Goal: Task Accomplishment & Management: Complete application form

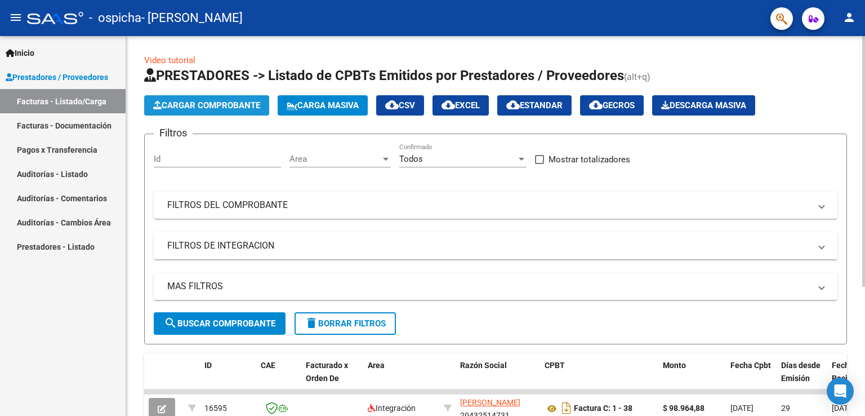
click at [231, 97] on button "Cargar Comprobante" at bounding box center [206, 105] width 125 height 20
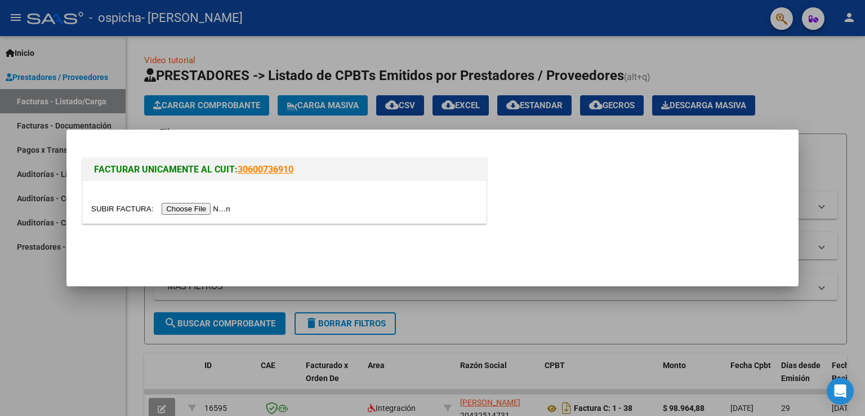
click at [225, 204] on input "file" at bounding box center [162, 209] width 142 height 12
click at [233, 208] on input "file" at bounding box center [162, 209] width 142 height 12
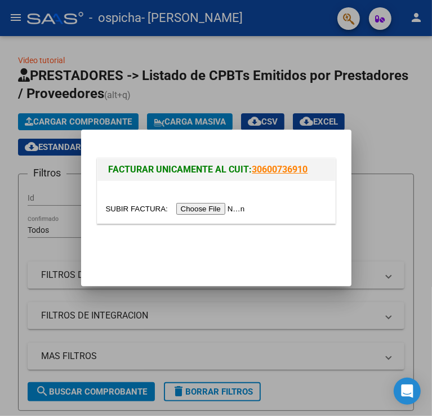
drag, startPoint x: 254, startPoint y: 235, endPoint x: 243, endPoint y: 217, distance: 20.5
click at [254, 235] on mat-dialog-actions at bounding box center [216, 251] width 243 height 43
click at [238, 211] on input "file" at bounding box center [177, 209] width 142 height 12
click at [200, 208] on input "file" at bounding box center [177, 209] width 142 height 12
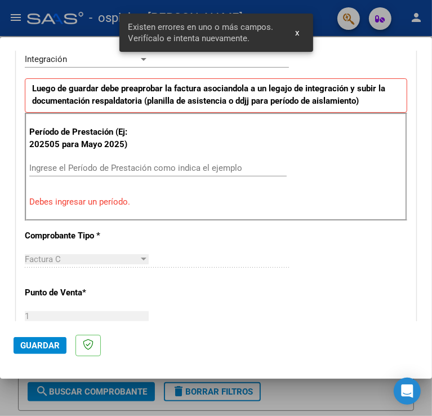
scroll to position [313, 0]
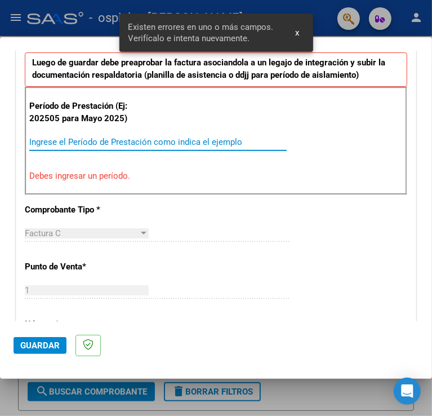
click at [141, 142] on input "Ingrese el Período de Prestación como indica el ejemplo" at bounding box center [89, 142] width 121 height 10
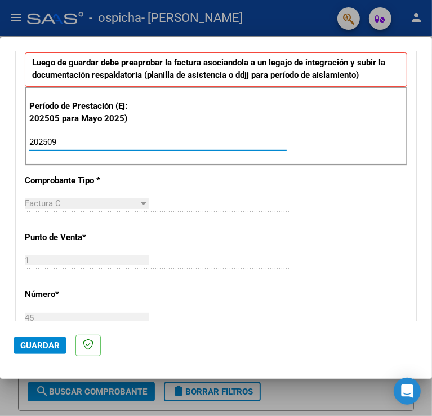
type input "202509"
click at [210, 168] on div "CUIT * 20-43251473-1 Ingresar CUIT ANALISIS PRESTADOR [PERSON_NAME] [PERSON_NAM…" at bounding box center [215, 303] width 399 height 848
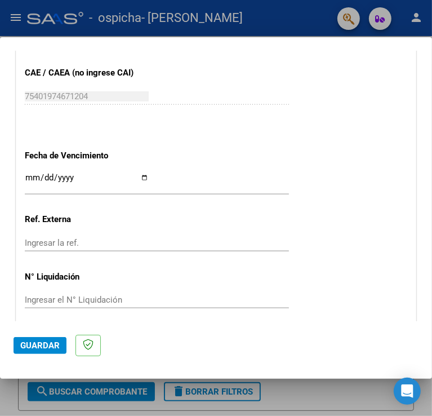
scroll to position [754, 0]
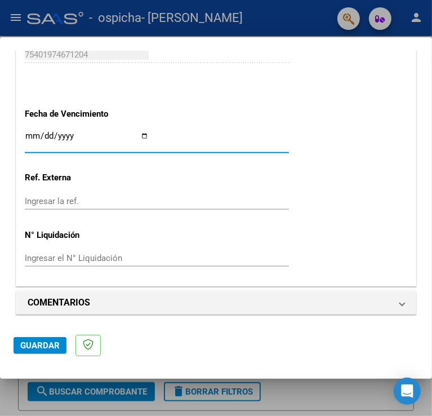
click at [84, 134] on input "Ingresar la fecha" at bounding box center [87, 140] width 124 height 18
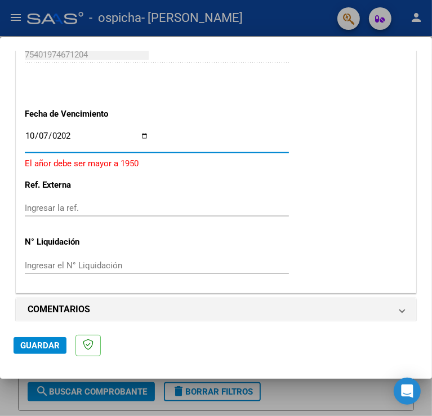
type input "[DATE]"
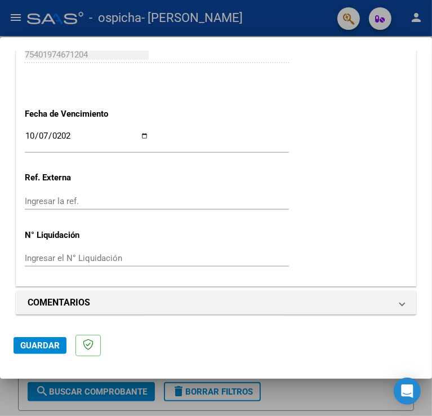
click at [48, 341] on span "Guardar" at bounding box center [39, 345] width 39 height 10
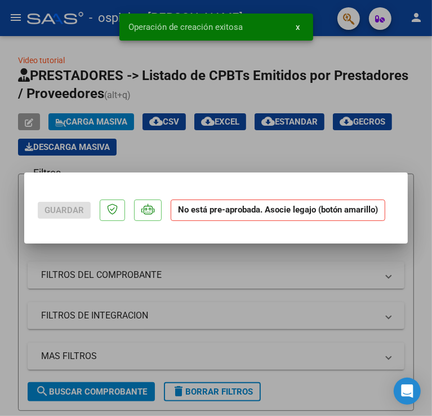
scroll to position [0, 0]
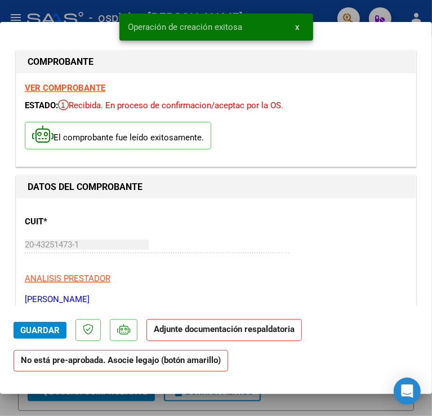
click at [300, 28] on button "x" at bounding box center [298, 27] width 22 height 20
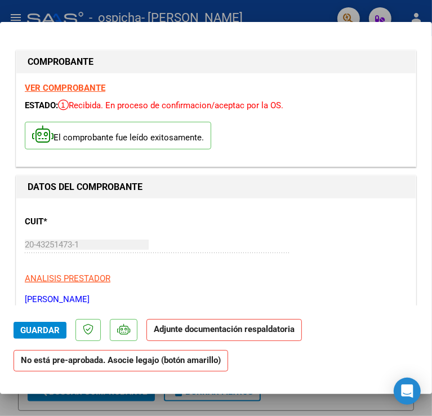
click at [311, 15] on div at bounding box center [216, 208] width 432 height 416
type input "$ 0,00"
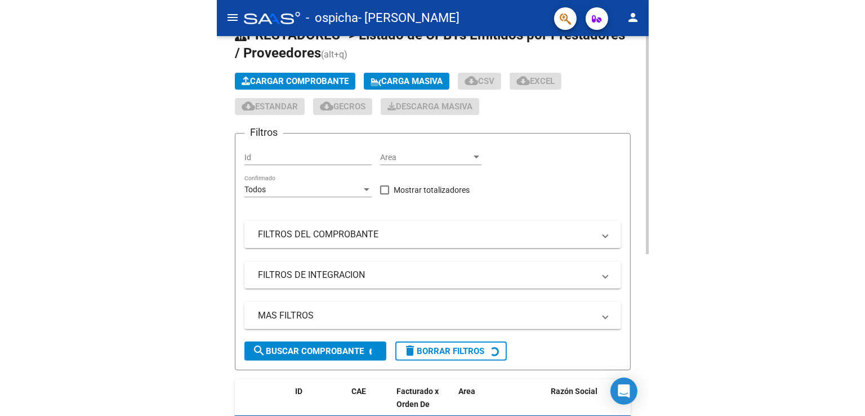
scroll to position [282, 0]
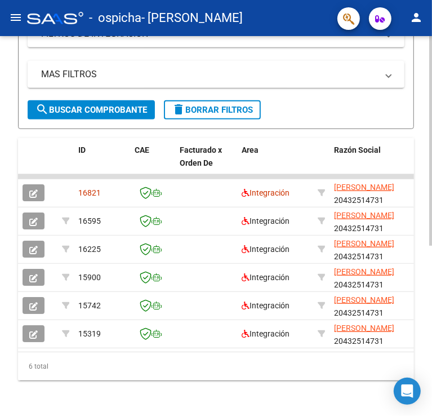
click at [40, 194] on button "button" at bounding box center [34, 192] width 22 height 17
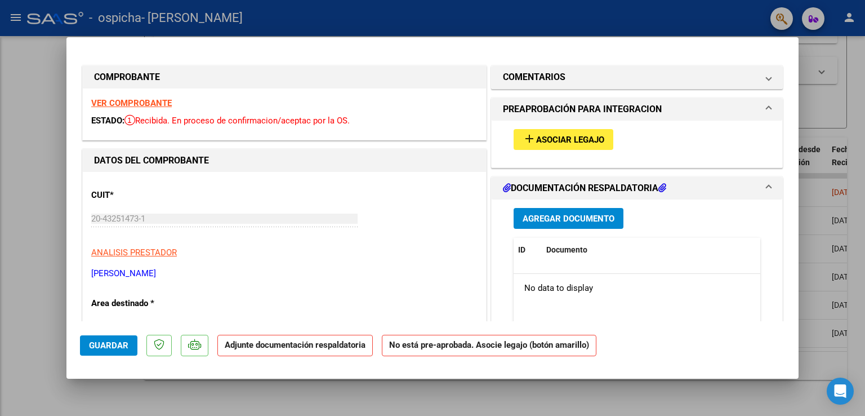
scroll to position [212, 0]
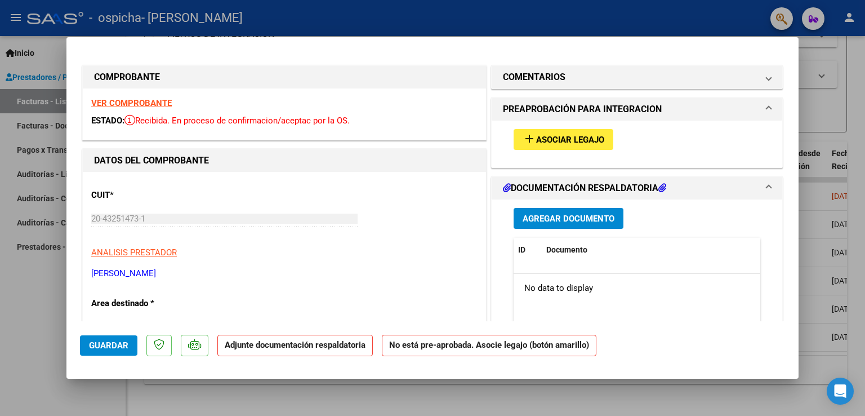
click at [568, 138] on span "Asociar Legajo" at bounding box center [570, 140] width 68 height 10
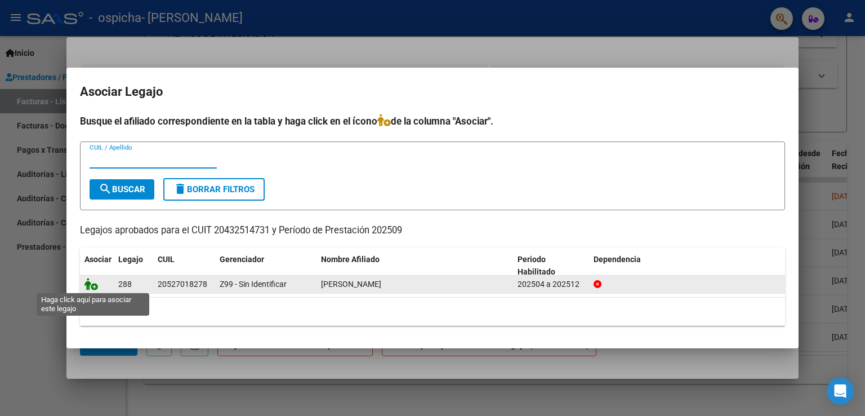
click at [93, 286] on icon at bounding box center [91, 284] width 14 height 12
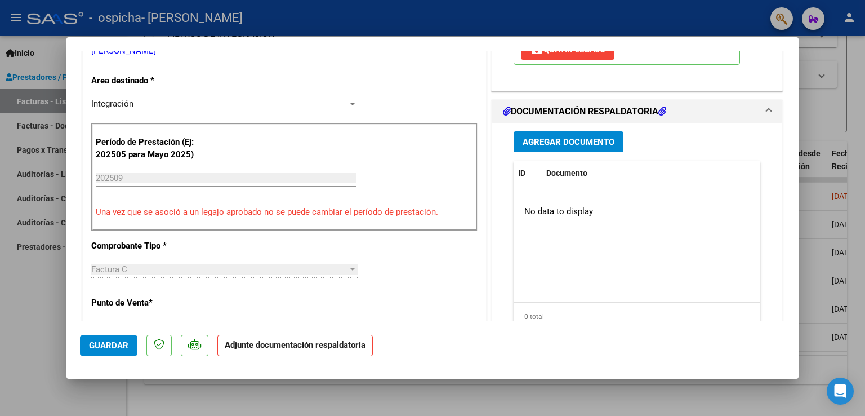
scroll to position [225, 0]
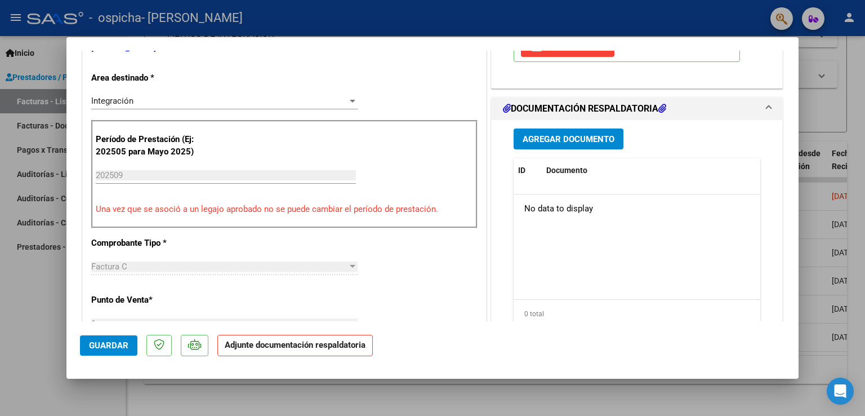
click at [584, 138] on span "Agregar Documento" at bounding box center [569, 139] width 92 height 10
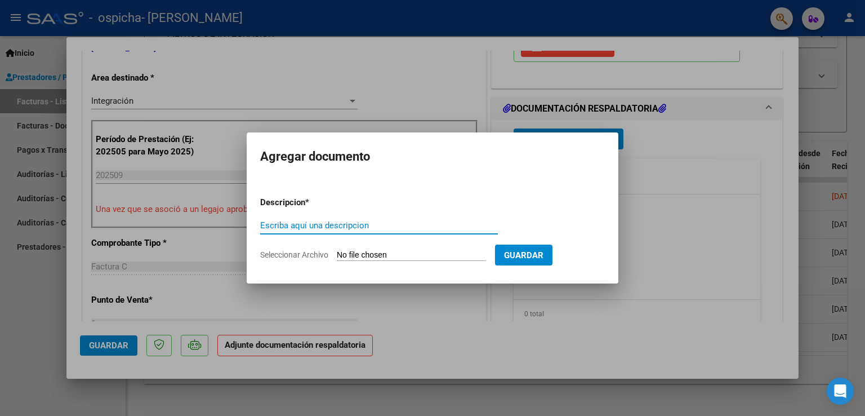
click at [441, 256] on input "Seleccionar Archivo" at bounding box center [411, 255] width 149 height 11
type input "C:\fakepath\Factura Rodri septiembre.pdf"
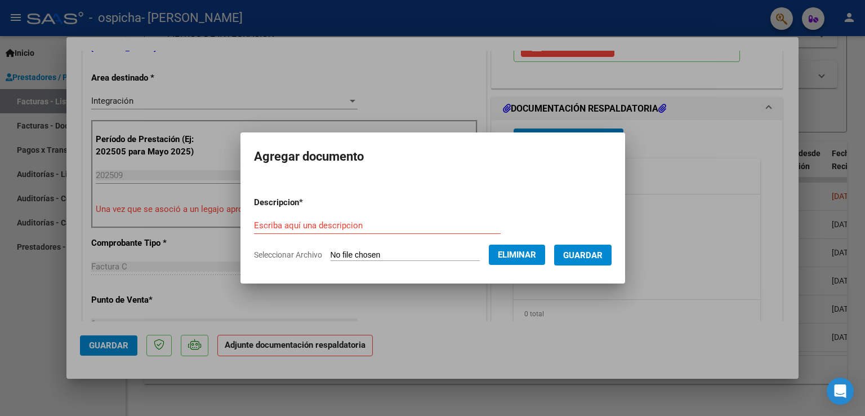
click at [343, 225] on input "Escriba aquí una descripcion" at bounding box center [377, 225] width 247 height 10
type input "G"
type input "Factura septiembre"
click at [597, 248] on button "Guardar" at bounding box center [582, 254] width 57 height 21
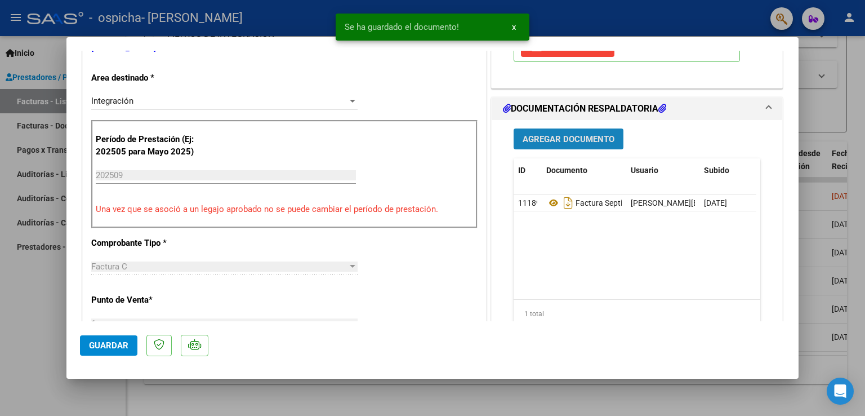
click at [585, 145] on button "Agregar Documento" at bounding box center [569, 138] width 110 height 21
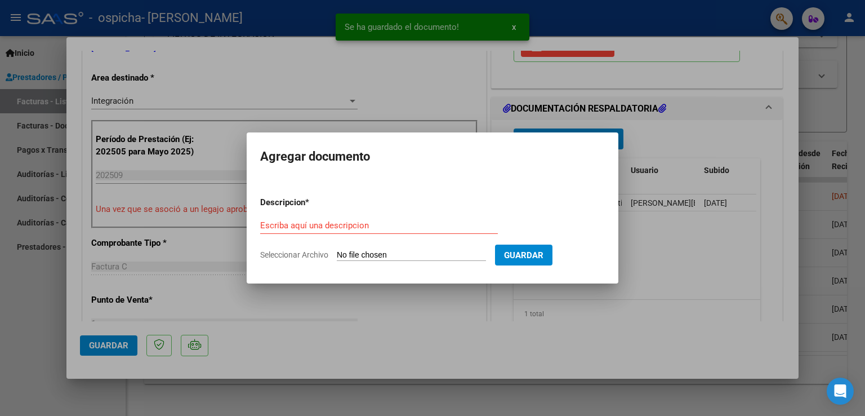
click at [349, 252] on input "Seleccionar Archivo" at bounding box center [411, 255] width 149 height 11
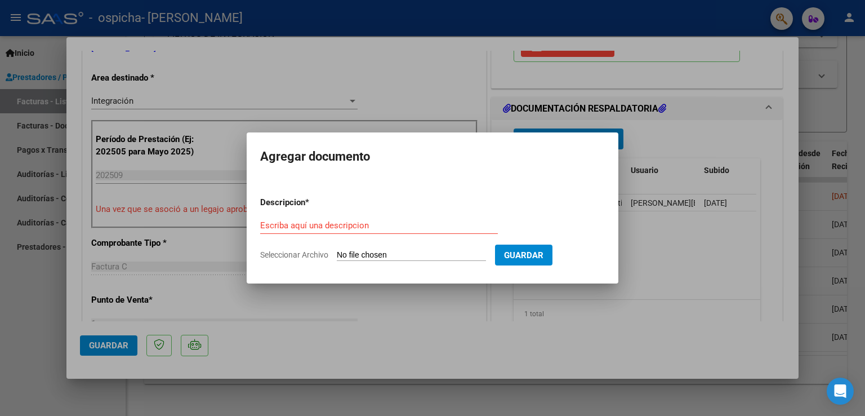
type input "C:\fakepath\Planilla Rodri septiembre.pdf"
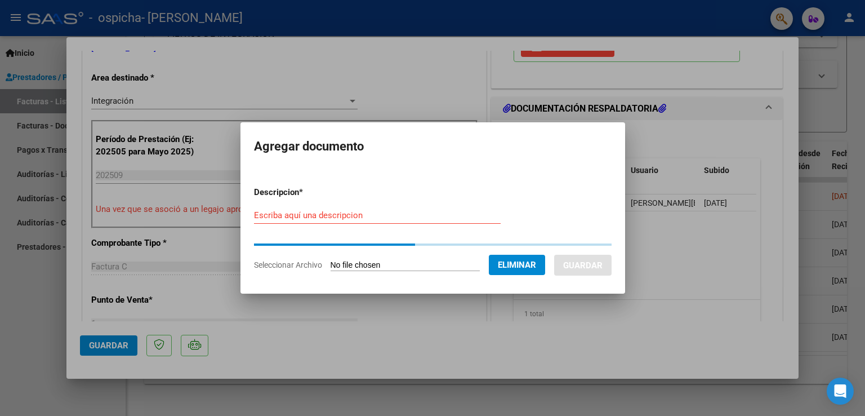
click at [324, 213] on form "Descripcion * Escriba aquí una descripcion Seleccionar Archivo Eliminar Guardar" at bounding box center [433, 228] width 358 height 103
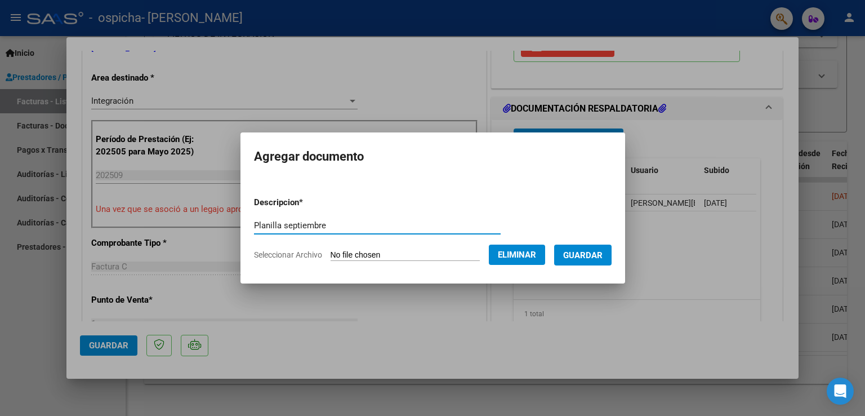
type input "Planilla septiembre"
click at [587, 264] on button "Guardar" at bounding box center [582, 254] width 57 height 21
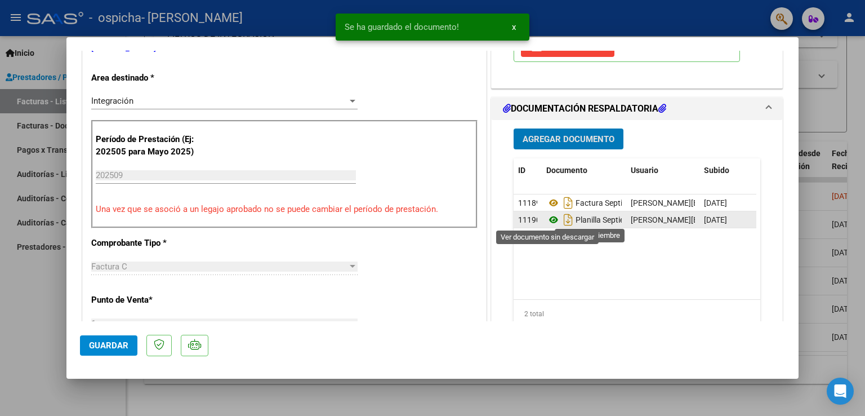
click at [550, 221] on icon at bounding box center [553, 220] width 15 height 14
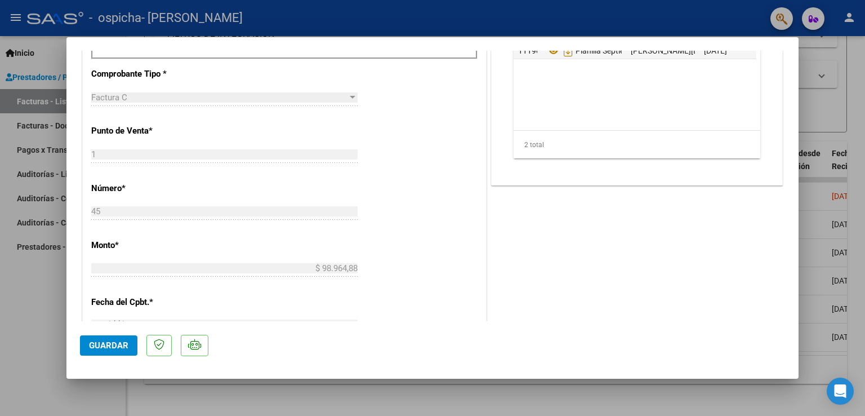
scroll to position [696, 0]
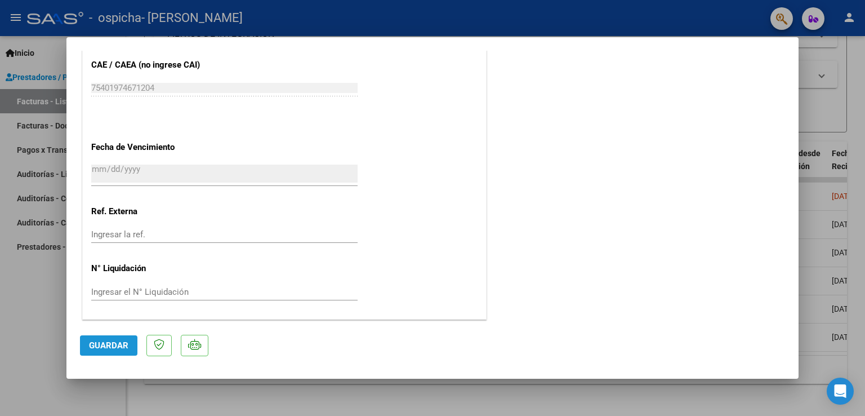
click at [113, 337] on button "Guardar" at bounding box center [108, 345] width 57 height 20
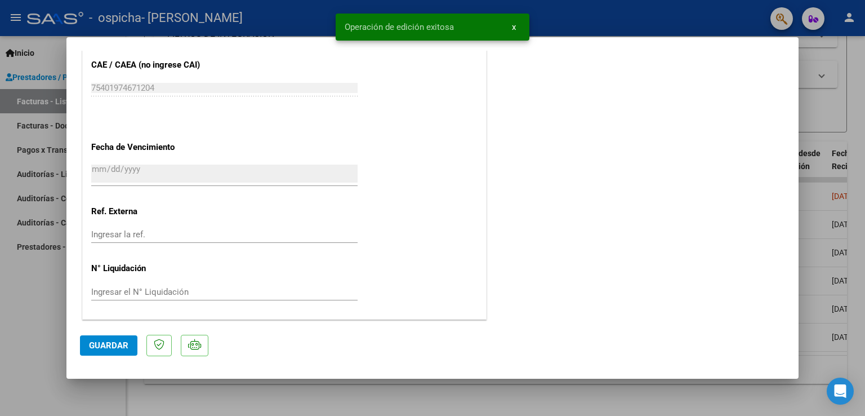
click at [828, 96] on div at bounding box center [432, 208] width 865 height 416
type input "$ 0,00"
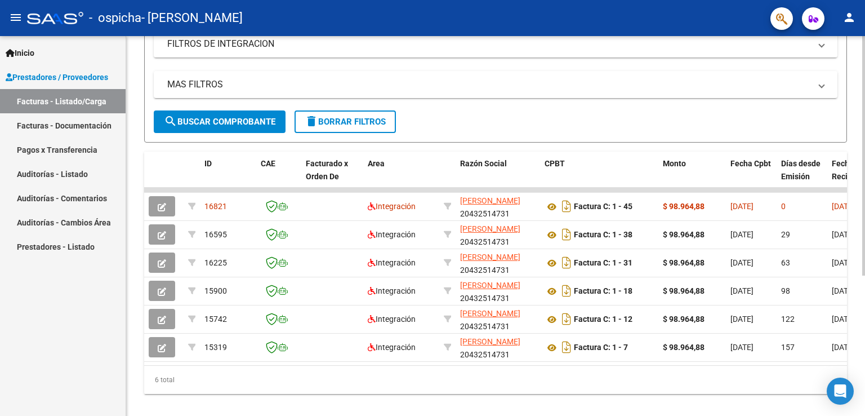
scroll to position [223, 0]
